Goal: Complete application form: Complete application form

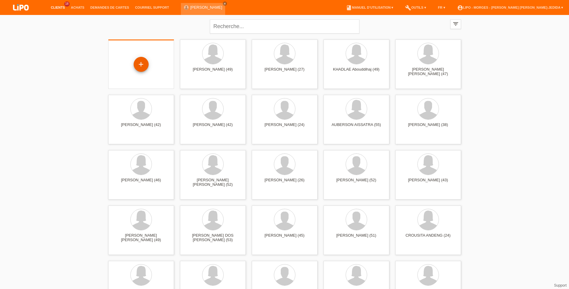
click at [138, 61] on div "+" at bounding box center [141, 64] width 14 height 10
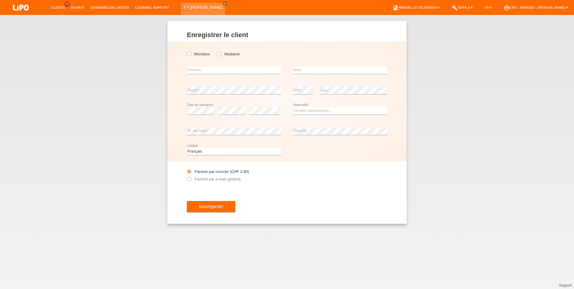
click at [194, 57] on div "Monsieur Madame" at bounding box center [234, 54] width 94 height 12
click at [193, 54] on label "Monsieur" at bounding box center [198, 54] width 23 height 4
click at [191, 54] on input "Monsieur" at bounding box center [189, 54] width 4 height 4
radio input "true"
click at [196, 67] on input "text" at bounding box center [234, 69] width 94 height 7
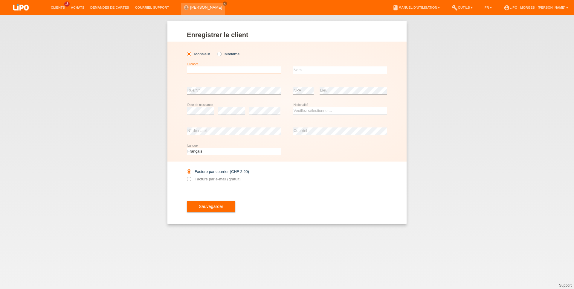
click at [194, 73] on input "text" at bounding box center [234, 69] width 94 height 7
type input "arsim"
click at [310, 73] on input "text" at bounding box center [340, 69] width 94 height 7
type input "shala"
click at [357, 260] on div "Enregistrer le client Enregistrer le client Enregistrer le client Monsieur Mada…" at bounding box center [287, 152] width 574 height 274
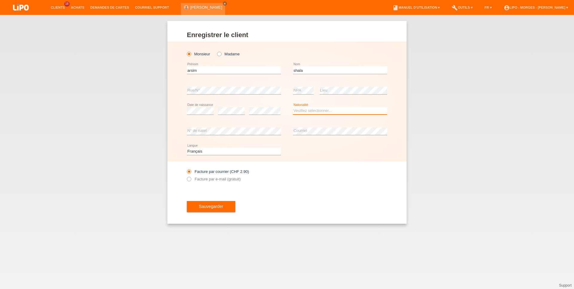
click at [327, 113] on select "Veuillez sélectionner... Suisse Allemagne Autriche Liechtenstein ------------ A…" at bounding box center [340, 110] width 94 height 7
select select "CH"
click at [0, 0] on option "Suisse" at bounding box center [0, 0] width 0 height 0
click at [220, 180] on label "Facture par e-mail (gratuit)" at bounding box center [214, 179] width 54 height 4
click at [191, 180] on input "Facture par e-mail (gratuit)" at bounding box center [189, 180] width 4 height 7
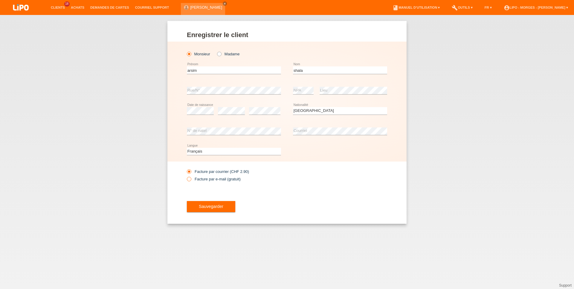
radio input "true"
click at [212, 208] on span "Sauvegarder" at bounding box center [211, 206] width 25 height 5
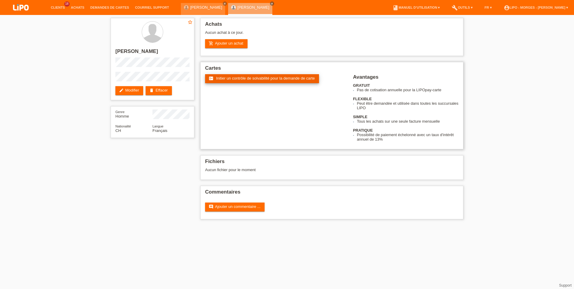
click at [232, 76] on link "fact_check Initier un contrôle de solvabilité pour la demande de carte" at bounding box center [262, 78] width 114 height 9
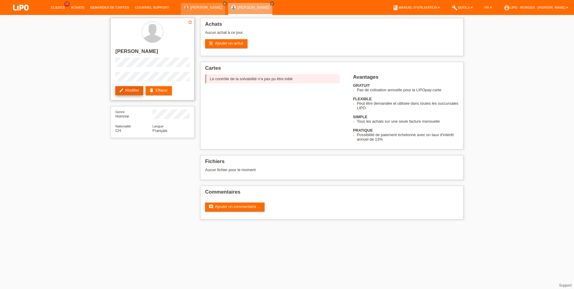
click at [120, 93] on link "edit Modifier" at bounding box center [129, 90] width 28 height 9
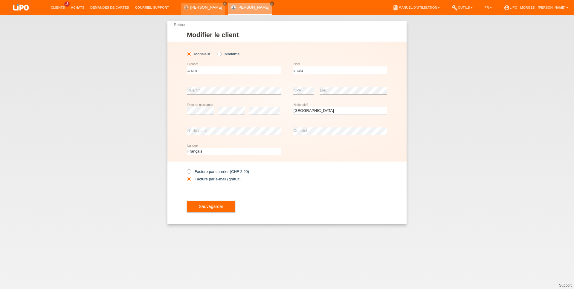
select select "CH"
click at [212, 210] on button "Sauvegarder" at bounding box center [211, 206] width 48 height 11
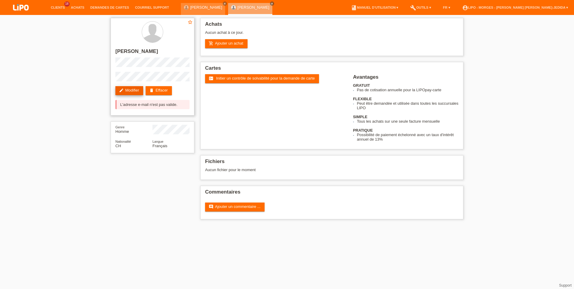
click at [126, 88] on link "edit Modifier" at bounding box center [129, 90] width 28 height 9
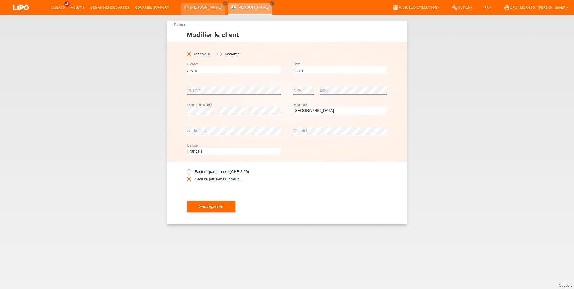
select select "CH"
click at [384, 127] on div "error [GEOGRAPHIC_DATA]" at bounding box center [340, 131] width 94 height 20
click at [212, 208] on span "Sauvegarder" at bounding box center [211, 206] width 25 height 5
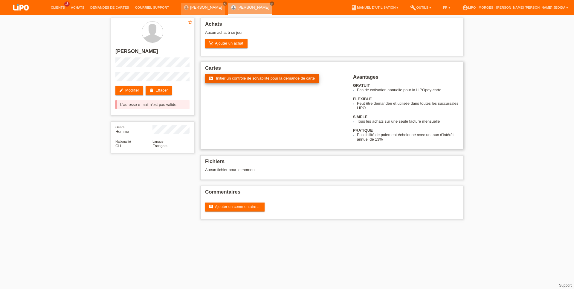
click at [234, 80] on span "Initier un contrôle de solvabilité pour la demande de carte" at bounding box center [265, 78] width 99 height 4
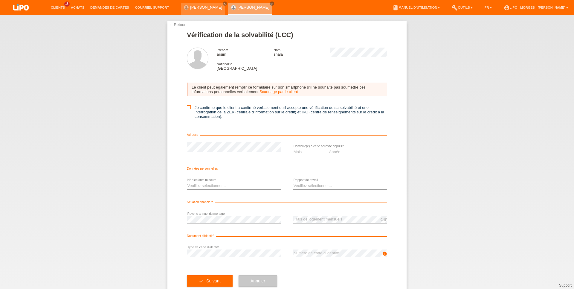
click at [187, 109] on icon at bounding box center [189, 107] width 4 height 4
click at [187, 109] on input "Je confirme que le client a confirmé verbalement qu'il accepte une vérification…" at bounding box center [189, 107] width 4 height 4
checkbox input "true"
click at [329, 148] on select "Année 2025 2024 2023 2022 2021 2020 2019 2018 2017 2016 2015 2014 2013 2012 201…" at bounding box center [349, 151] width 41 height 7
select select "2024"
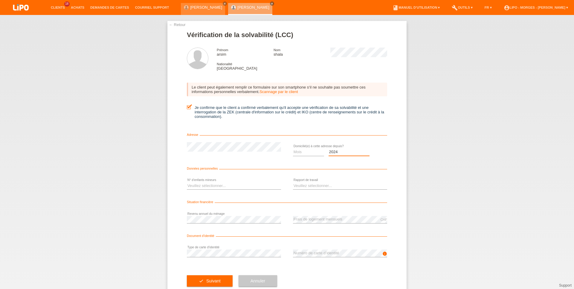
click at [0, 0] on option "2024" at bounding box center [0, 0] width 0 height 0
click at [293, 148] on select "Mois 01 02 03 04 05 06 07 08 09 10" at bounding box center [308, 151] width 31 height 7
select select "12"
click at [0, 0] on option "12" at bounding box center [0, 0] width 0 height 0
click at [187, 182] on select "Veuillez sélectionner... 0 1 2 3 4 5 6 7 8 9" at bounding box center [234, 185] width 94 height 7
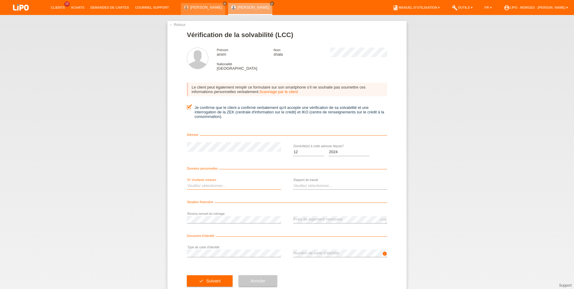
select select "3"
click at [0, 0] on option "3" at bounding box center [0, 0] width 0 height 0
click at [293, 182] on select "Veuillez sélectionner... A durée indéterminée A durée déterminée Apprenti/étudi…" at bounding box center [340, 185] width 94 height 7
select select "INDEPENDENT"
click at [0, 0] on option "Indépendant(e)" at bounding box center [0, 0] width 0 height 0
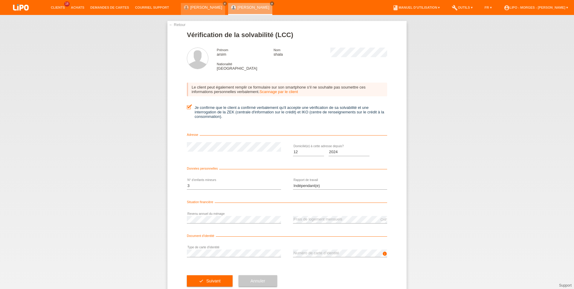
click at [249, 245] on form "Vérification de la solvabilité (LCC) Prénom arsim Nom shala Nationalité Suisse …" at bounding box center [287, 164] width 200 height 267
click at [194, 280] on button "check Suivant" at bounding box center [210, 280] width 46 height 11
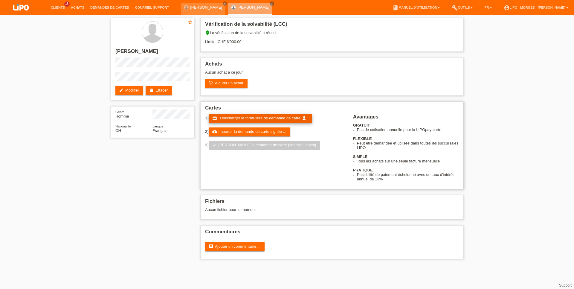
click at [234, 118] on span "Télécharger le formulaire de demande de carte" at bounding box center [259, 118] width 81 height 4
click at [247, 134] on link "cloud_upload Importer la demande de carte signée ..." at bounding box center [250, 131] width 82 height 9
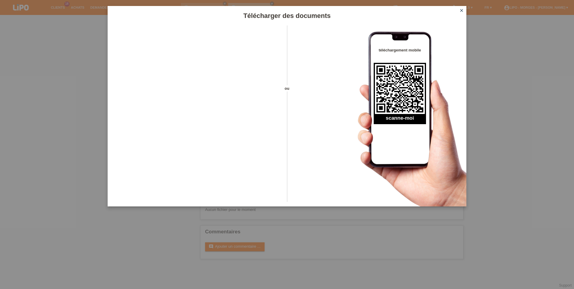
click at [462, 11] on icon "close" at bounding box center [461, 10] width 5 height 5
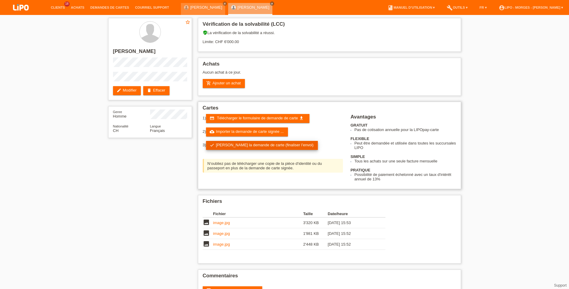
click at [233, 147] on link "check Soumettre la demande de carte (finaliser l’envoi)" at bounding box center [262, 145] width 112 height 9
